Goal: Information Seeking & Learning: Learn about a topic

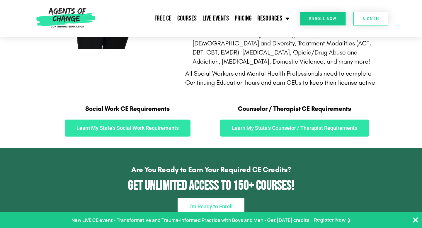
scroll to position [279, 0]
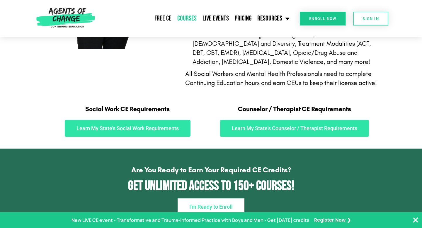
click at [190, 14] on link "Courses" at bounding box center [186, 18] width 25 height 15
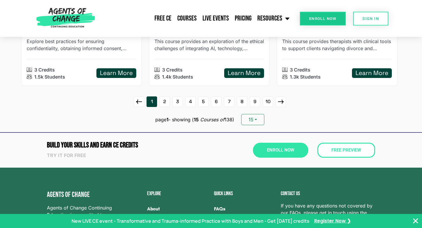
scroll to position [850, 0]
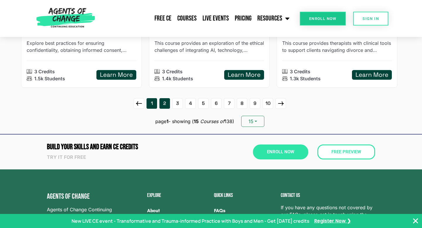
click at [166, 101] on link "2" at bounding box center [164, 103] width 11 height 11
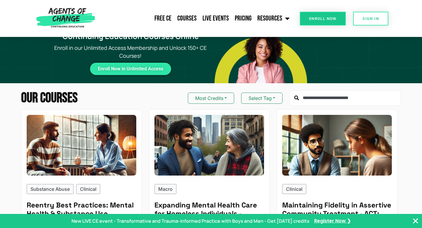
scroll to position [19, 0]
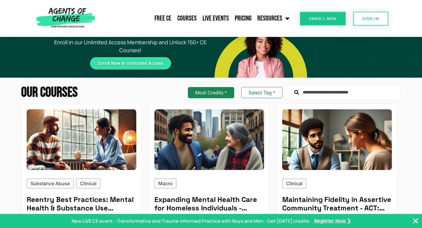
click at [219, 91] on button "Most Credits" at bounding box center [211, 92] width 46 height 11
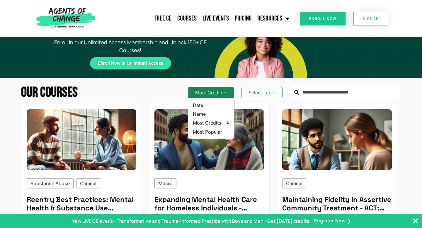
click at [219, 91] on button "Most Credits" at bounding box center [211, 92] width 46 height 11
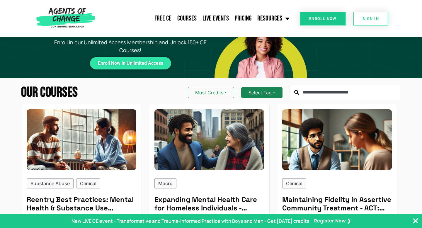
click at [262, 88] on button "Select Tag" at bounding box center [261, 92] width 41 height 11
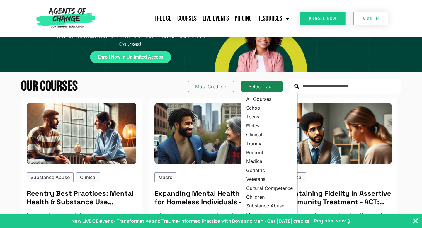
scroll to position [17, 0]
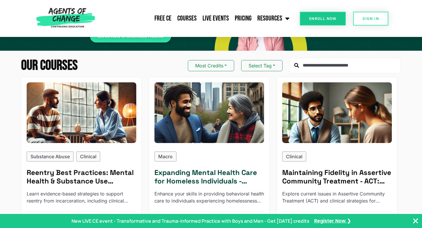
scroll to position [30, 0]
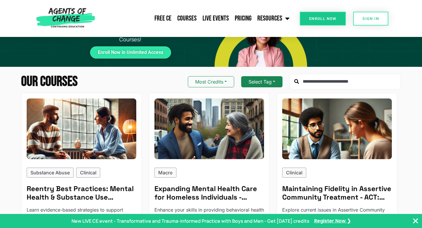
click at [260, 84] on button "Select Tag" at bounding box center [261, 81] width 41 height 11
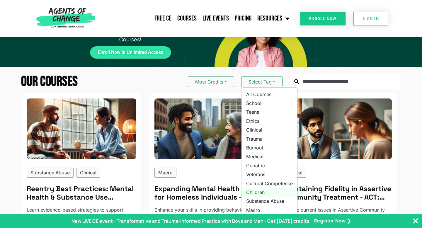
click at [258, 194] on link "Children" at bounding box center [269, 192] width 56 height 9
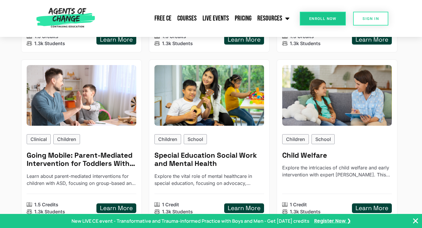
scroll to position [403, 0]
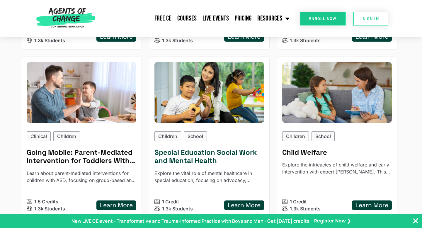
click at [221, 134] on div "Children School" at bounding box center [209, 136] width 110 height 10
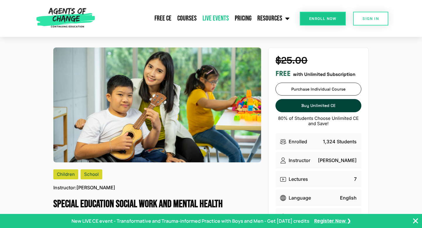
click at [212, 20] on link "Live Events" at bounding box center [215, 18] width 32 height 15
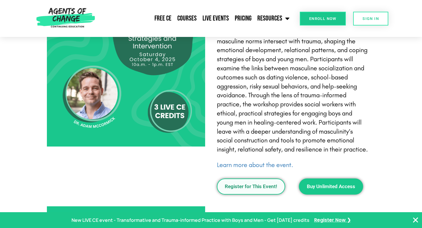
scroll to position [403, 0]
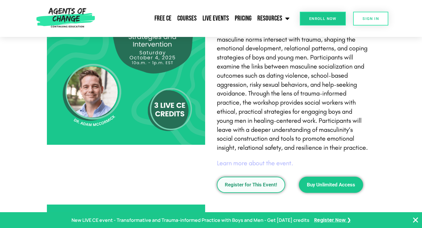
click at [238, 164] on link "Learn more about the event." at bounding box center [255, 163] width 76 height 8
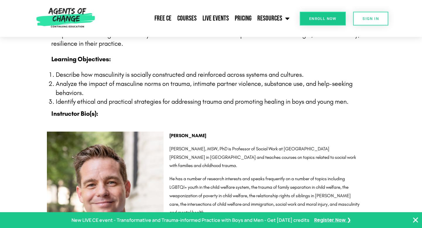
scroll to position [560, 0]
